Goal: Information Seeking & Learning: Learn about a topic

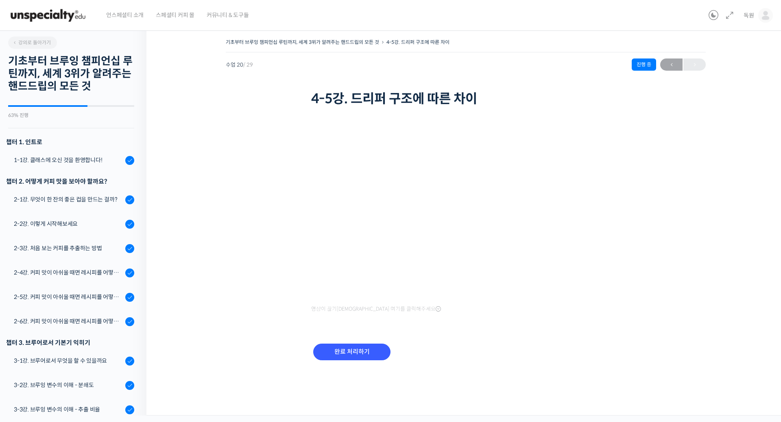
scroll to position [518, 0]
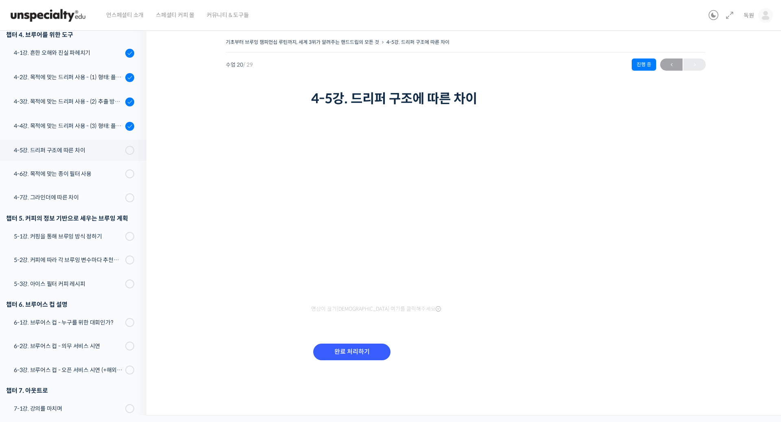
drag, startPoint x: 661, startPoint y: 296, endPoint x: 650, endPoint y: 293, distance: 11.3
click at [661, 296] on div "기초부터 브루잉 챔피언십 루틴까지, 세계 3위가 알려주는 핸드드립의 모든 것 4-5강. 드리퍼 구조에 따른 차이 진행 중 수업 20 / 29 …" at bounding box center [465, 210] width 557 height 346
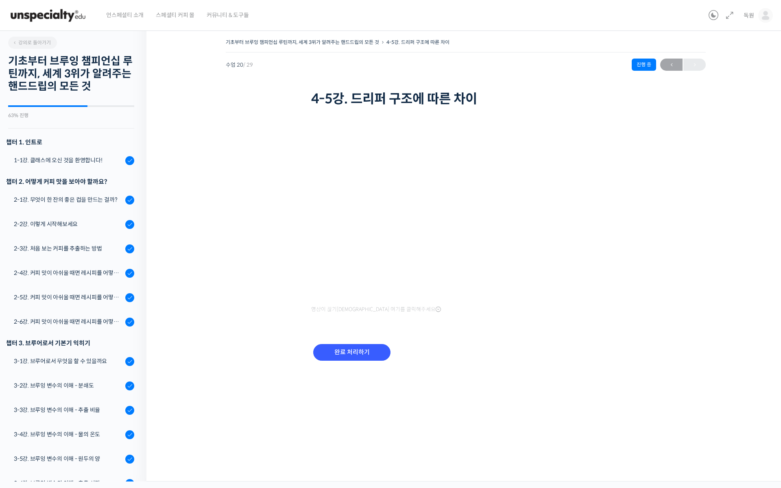
scroll to position [518, 0]
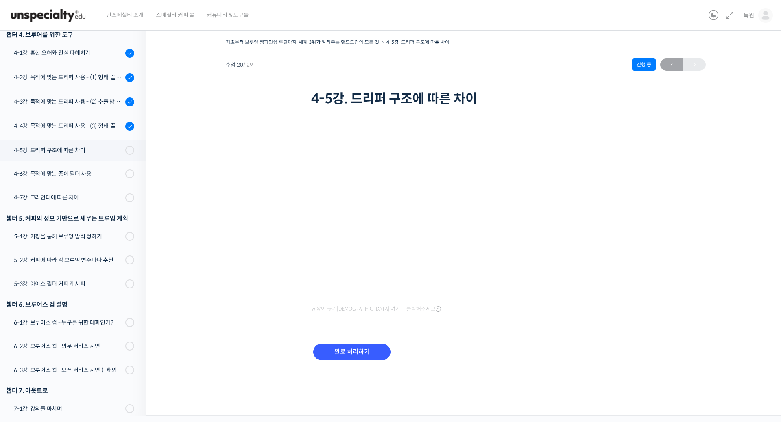
click at [616, 339] on div "완료 처리하기" at bounding box center [465, 358] width 309 height 47
click at [361, 346] on input "완료 처리하기" at bounding box center [351, 352] width 77 height 17
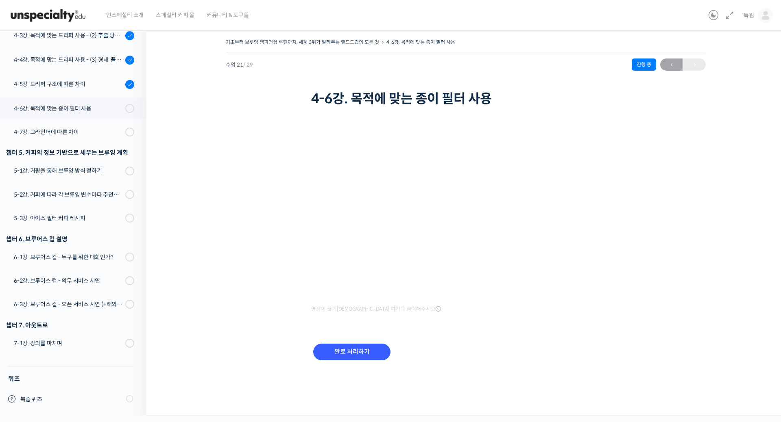
scroll to position [519, 0]
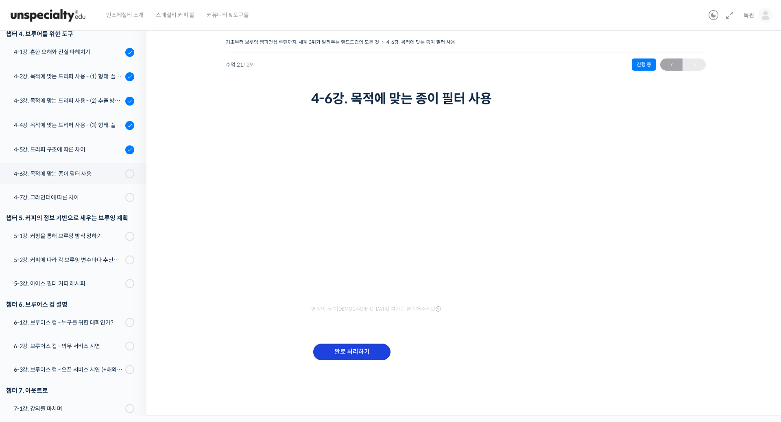
click at [353, 357] on input "완료 처리하기" at bounding box center [351, 352] width 77 height 17
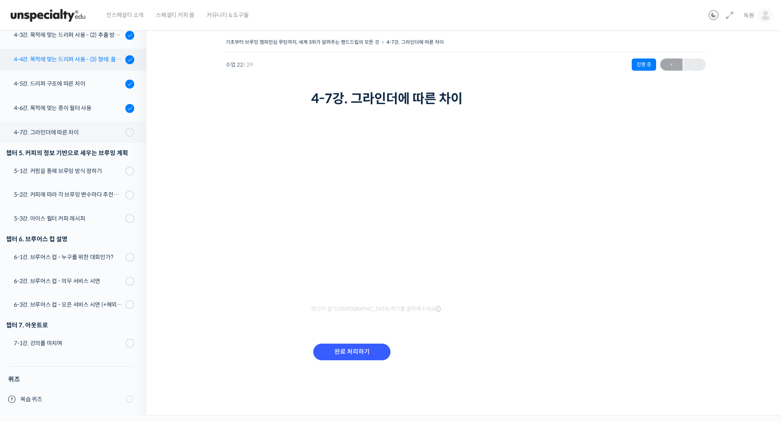
scroll to position [586, 0]
click at [125, 135] on div at bounding box center [129, 132] width 9 height 9
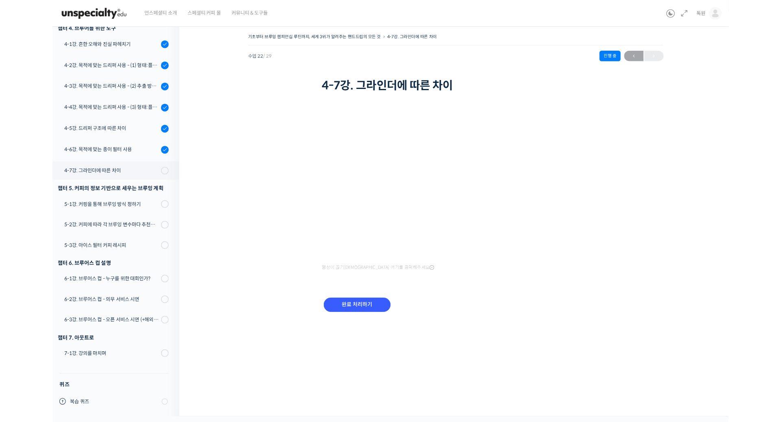
scroll to position [520, 0]
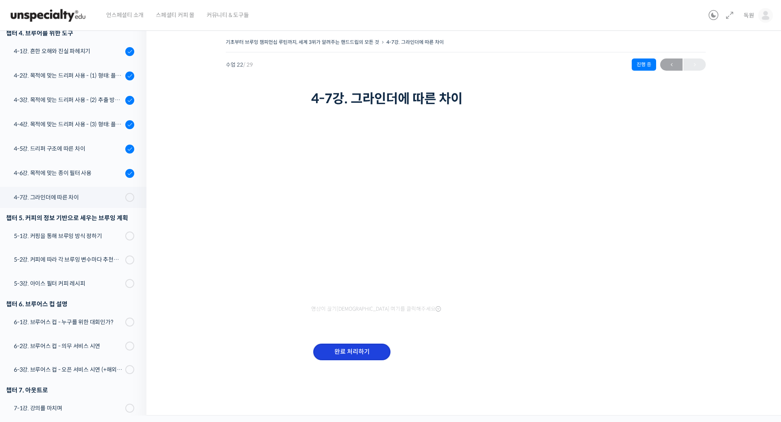
click at [363, 344] on input "완료 처리하기" at bounding box center [351, 352] width 77 height 17
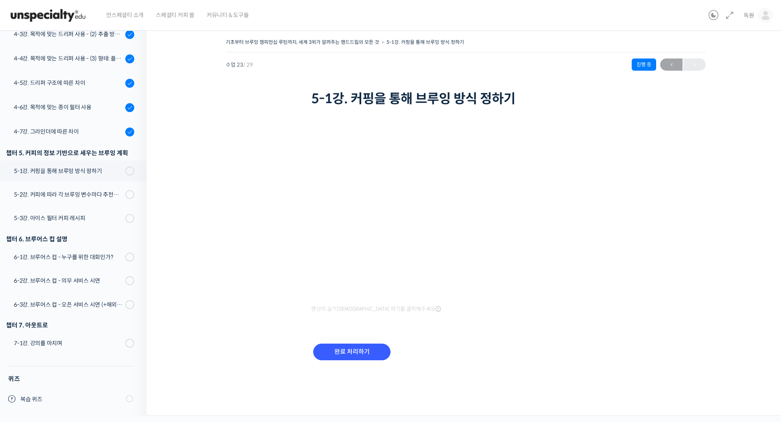
scroll to position [520, 0]
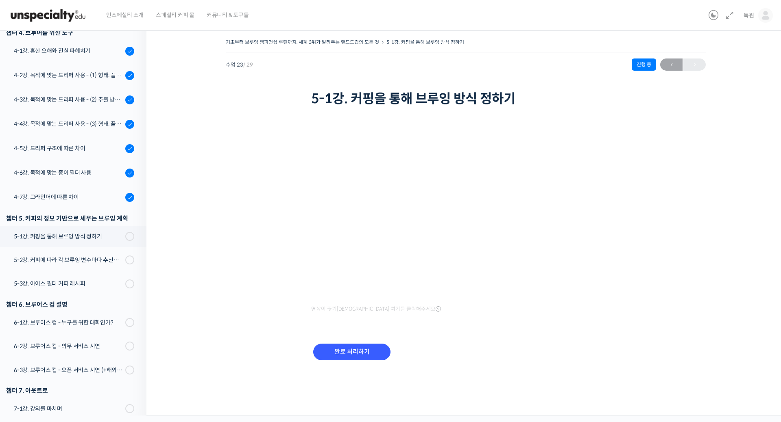
click at [576, 340] on div "완료 처리하기" at bounding box center [465, 358] width 309 height 47
click at [266, 91] on div "기초부터 브루잉 챔피언십 루틴까지, 세계 3위가 알려주는 핸드드립의 모든 것 5-1강. 커핑을 통해 브루잉 방식 정하기 진행 중 수업 23 /…" at bounding box center [466, 73] width 480 height 72
